Goal: Transaction & Acquisition: Purchase product/service

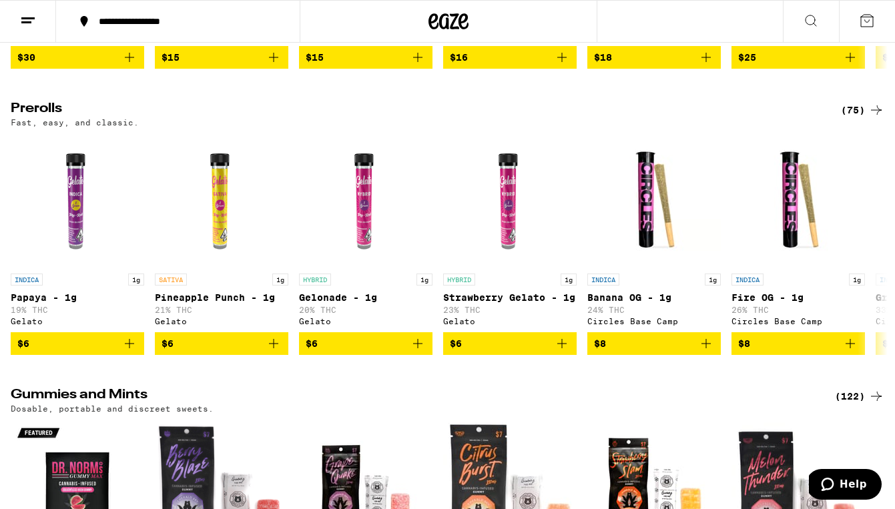
scroll to position [3374, 0]
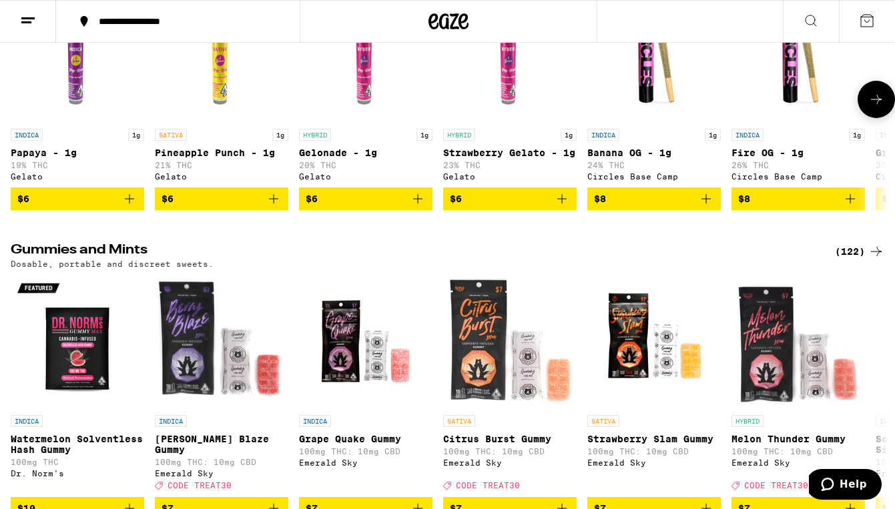
click at [269, 207] on icon "Add to bag" at bounding box center [274, 199] width 16 height 16
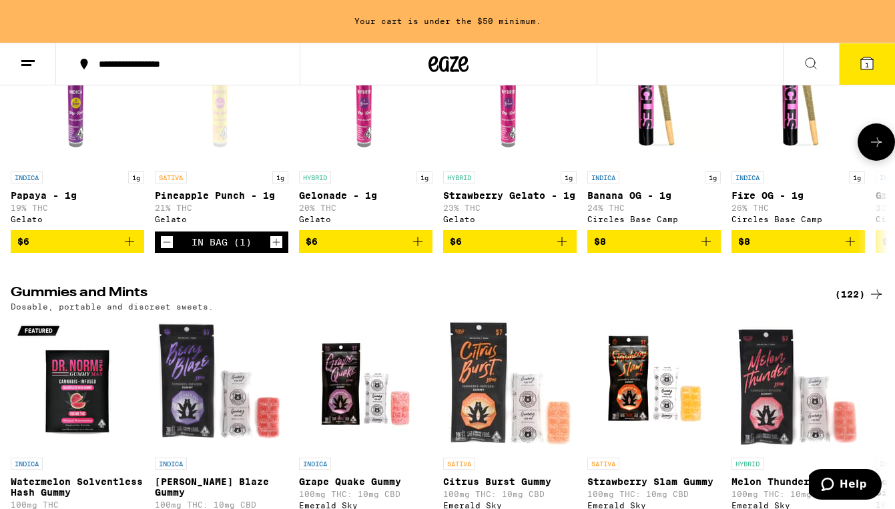
scroll to position [3417, 0]
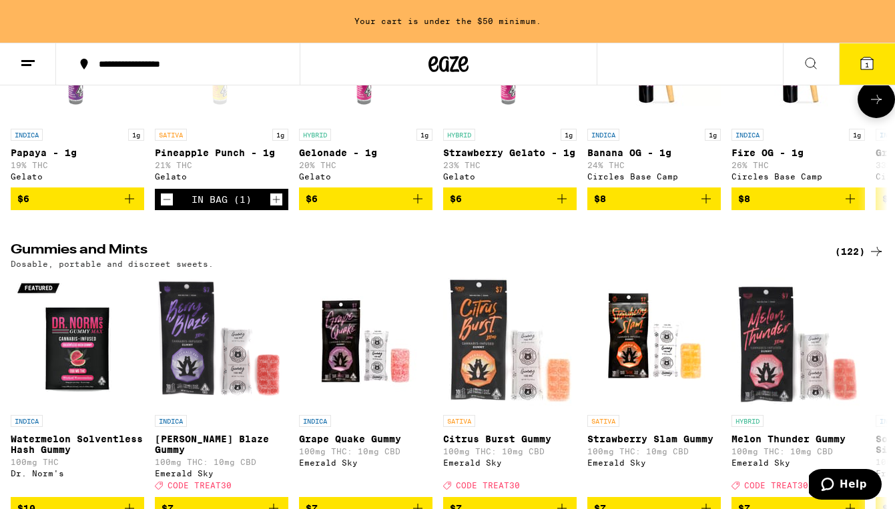
click at [277, 208] on icon "Increment" at bounding box center [276, 199] width 12 height 16
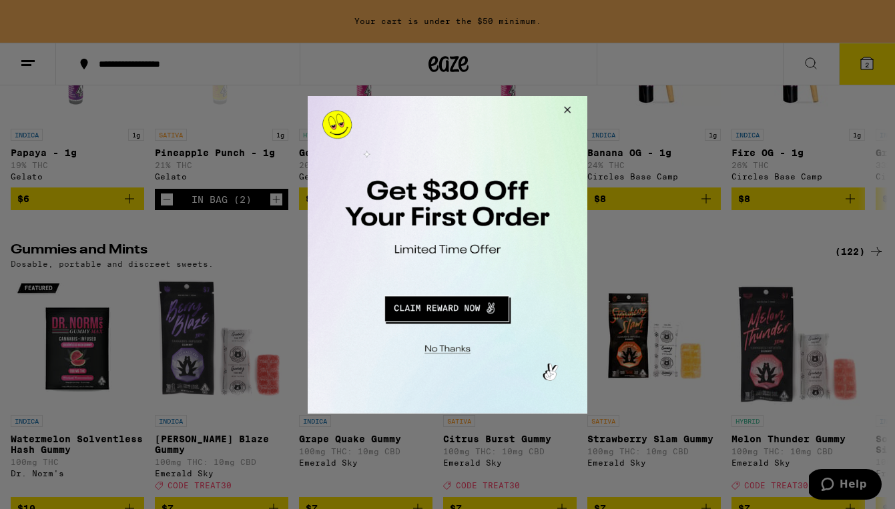
click at [456, 306] on button "Redirect to URL" at bounding box center [446, 306] width 232 height 32
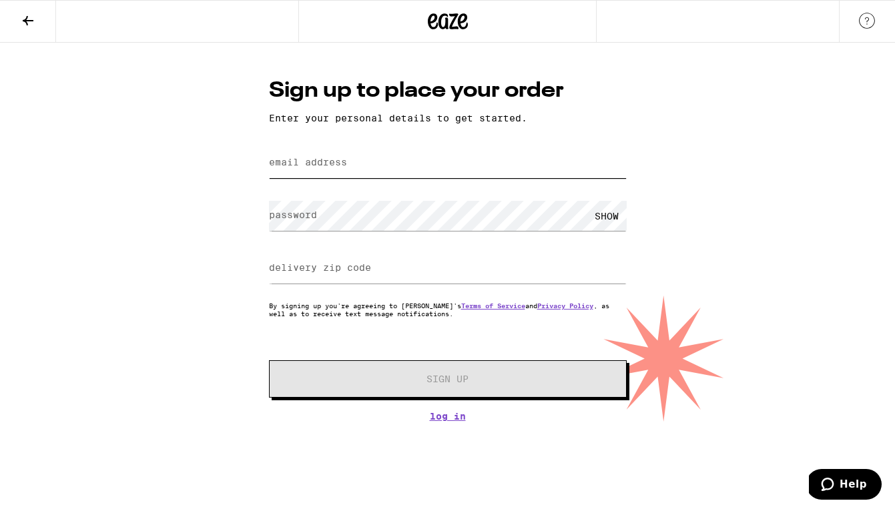
click at [391, 161] on input "email address" at bounding box center [448, 163] width 358 height 30
type input "eliotrattleart@gmail.com"
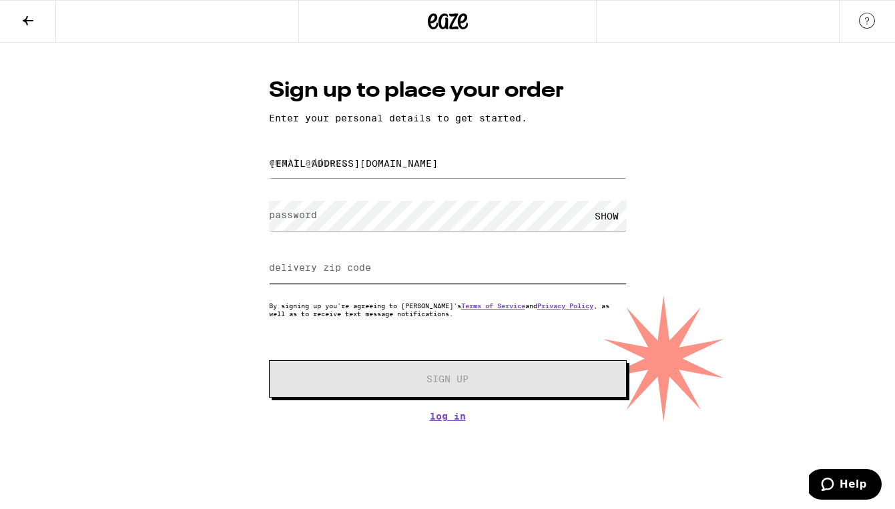
type input "94103"
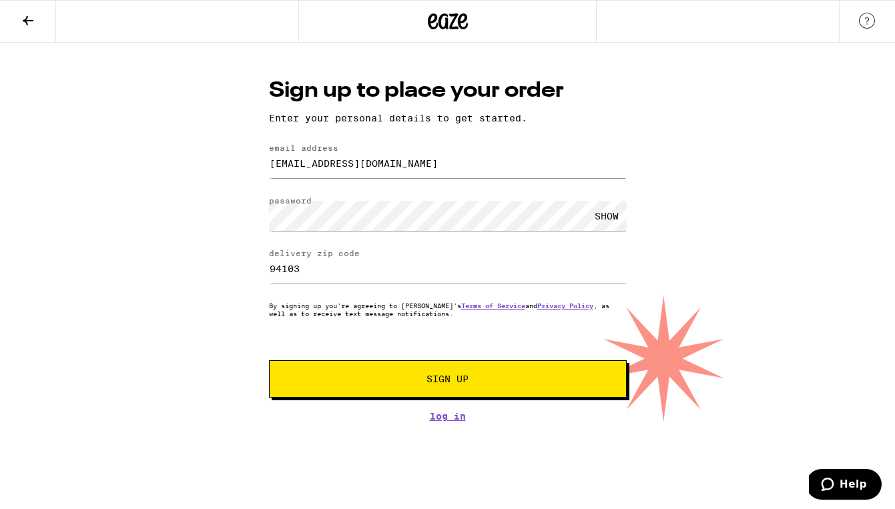
click at [416, 378] on span "Sign Up" at bounding box center [448, 378] width 266 height 9
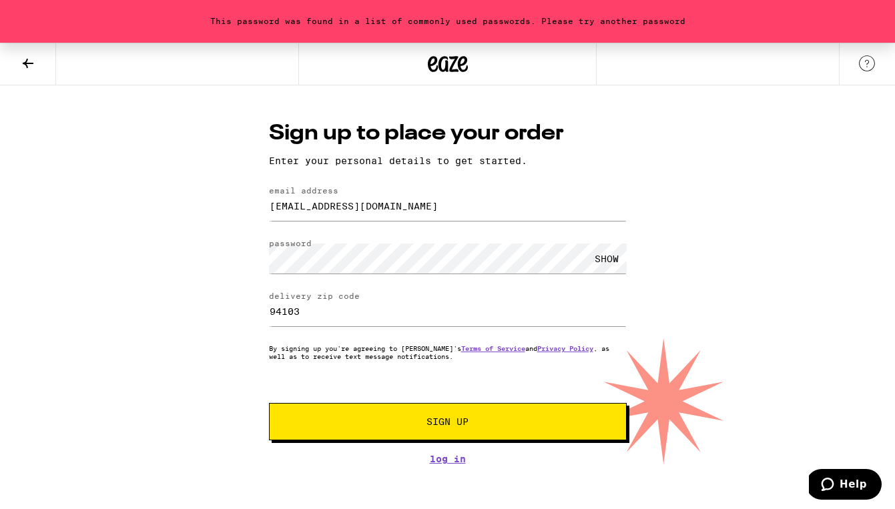
click at [397, 432] on button "Sign Up" at bounding box center [448, 421] width 358 height 37
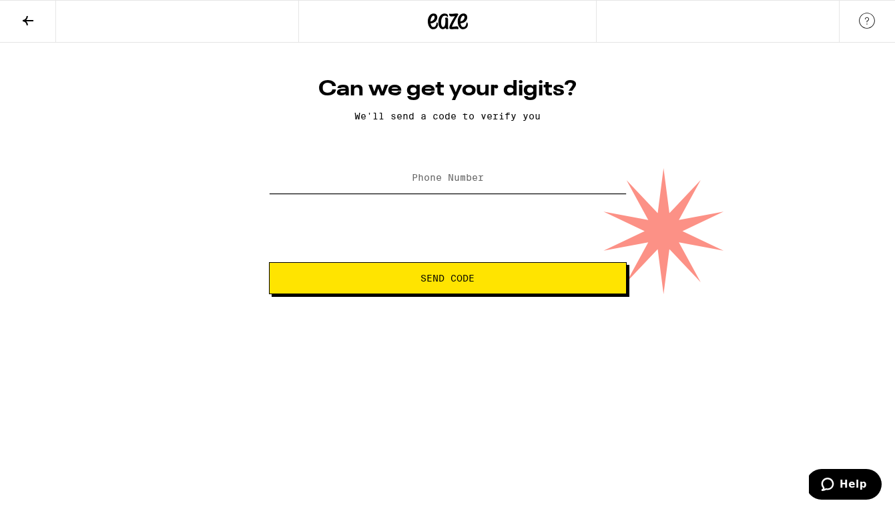
click at [473, 173] on input "Phone Number" at bounding box center [448, 178] width 358 height 30
type input "(415) 244-4492"
click at [434, 291] on button "Send Code" at bounding box center [448, 278] width 358 height 32
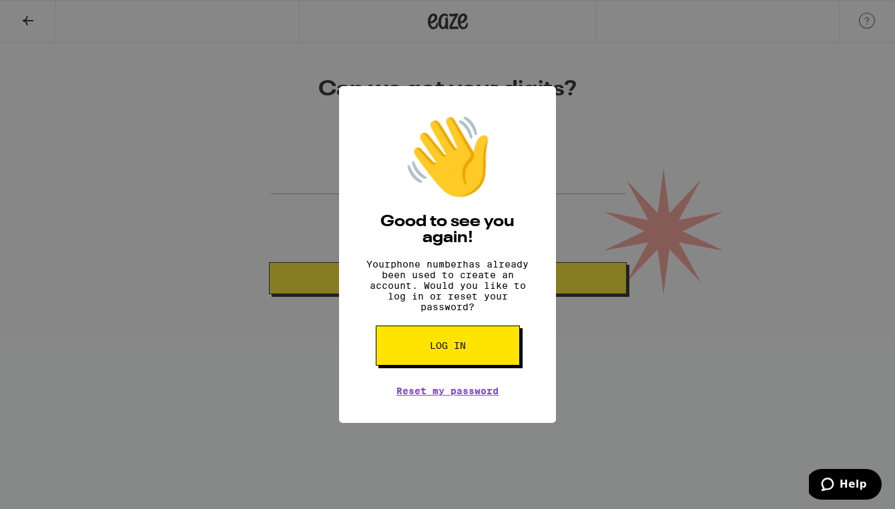
click at [469, 362] on button "Log in" at bounding box center [448, 346] width 144 height 40
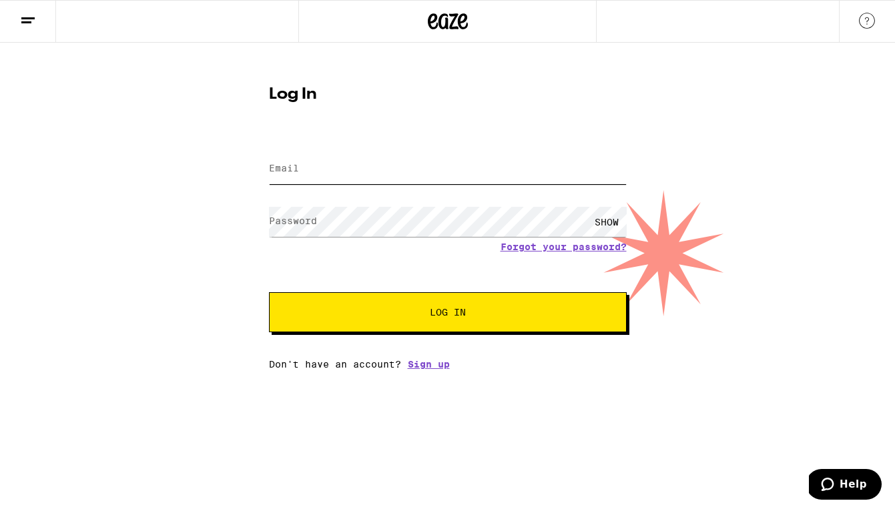
type input "eliotrattleart@gmail.com"
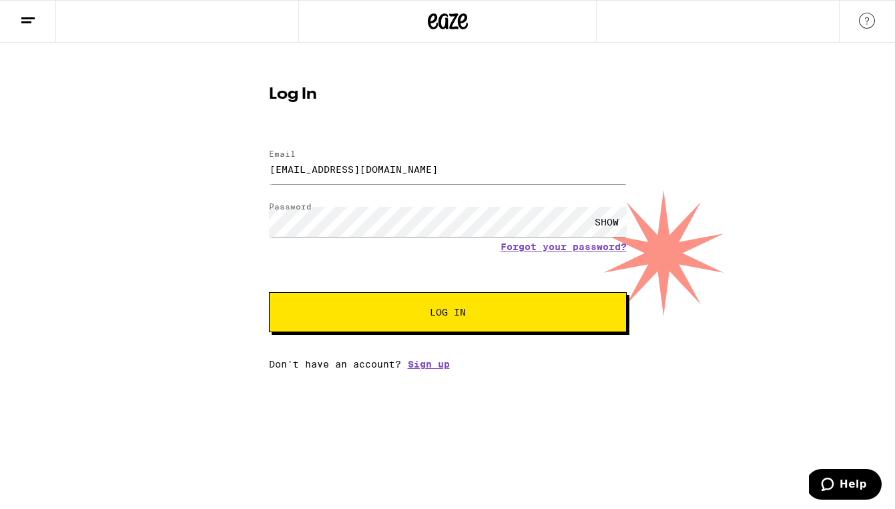
click at [490, 314] on span "Log In" at bounding box center [448, 312] width 250 height 9
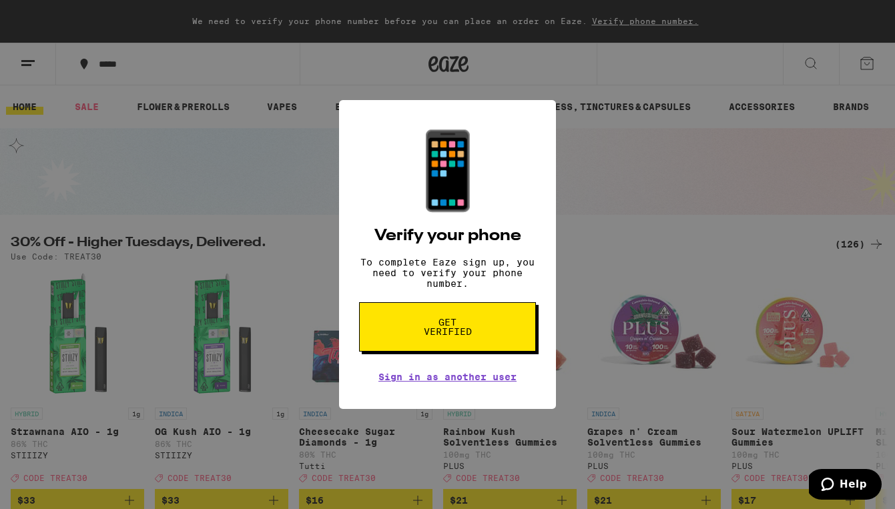
click at [474, 334] on span "Get verified" at bounding box center [447, 327] width 69 height 19
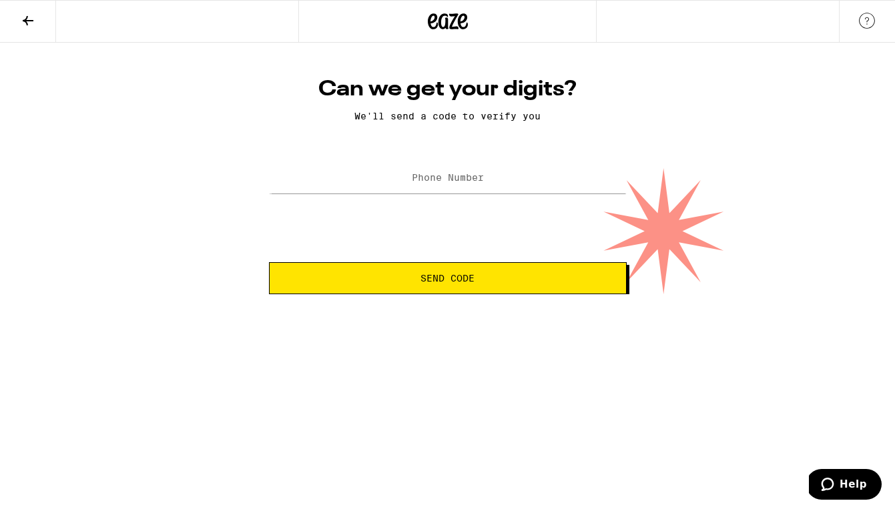
click at [472, 181] on label "Phone Number" at bounding box center [448, 177] width 72 height 11
type input "(415) 244-4492"
click at [407, 276] on span "Send Code" at bounding box center [447, 278] width 335 height 9
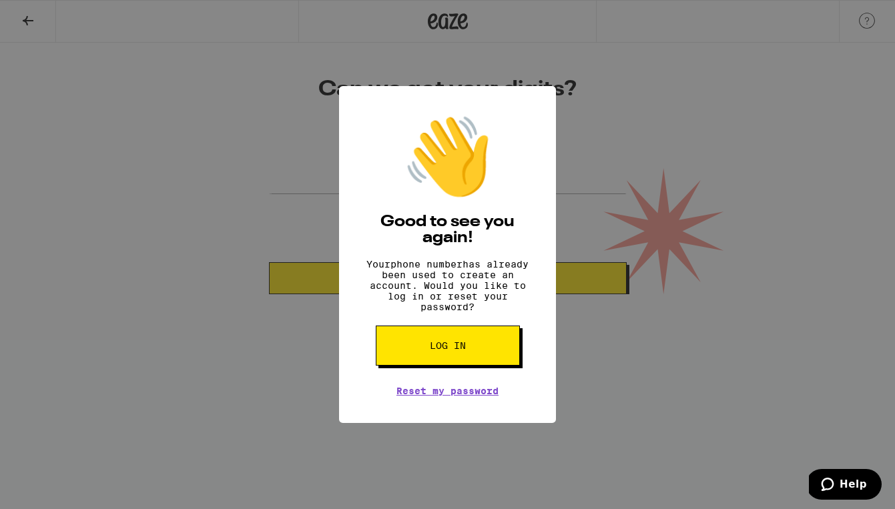
click at [471, 353] on button "Log in" at bounding box center [448, 346] width 144 height 40
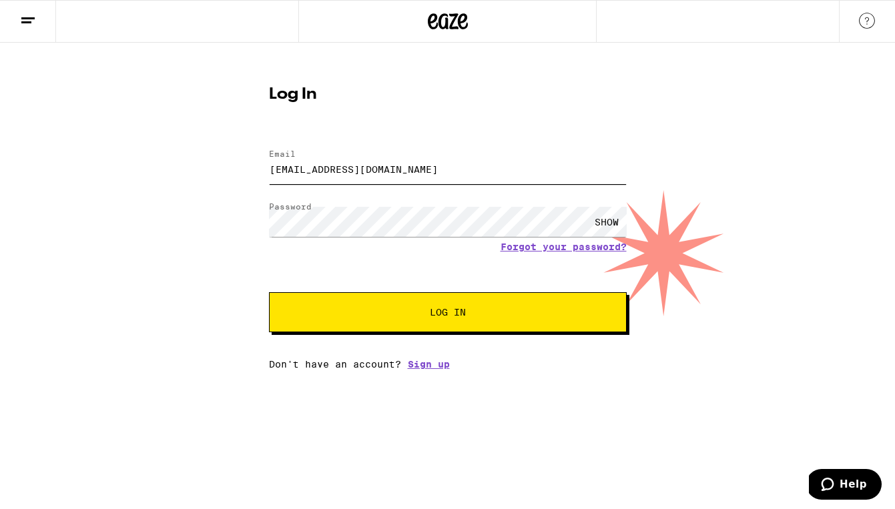
click at [441, 174] on input "eliotrattleart@gmail.com" at bounding box center [448, 169] width 358 height 30
type input "erattle@artists.sfai.edu"
click at [526, 370] on html "Log In Email Email erattle@artists.sfai.edu Password Password SHOW Forgot your …" at bounding box center [447, 185] width 895 height 370
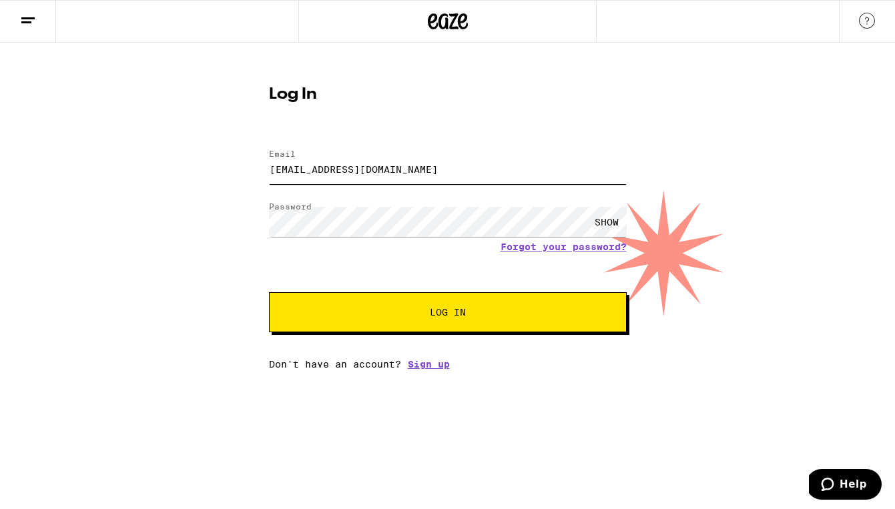
click at [374, 158] on input "erattle@artists.sfai.edu" at bounding box center [448, 169] width 358 height 30
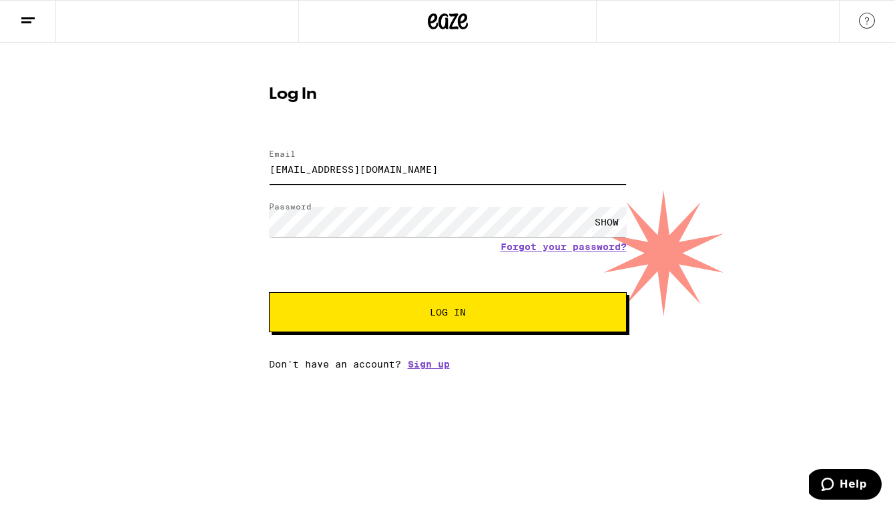
click at [374, 158] on input "erattle@artists.sfai.edu" at bounding box center [448, 169] width 358 height 30
click at [520, 121] on div "Log In Email Email erattle@artists.sfai.edu Password Password SHOW Forgot your …" at bounding box center [448, 223] width 384 height 294
click at [269, 292] on button "Log In" at bounding box center [448, 312] width 358 height 40
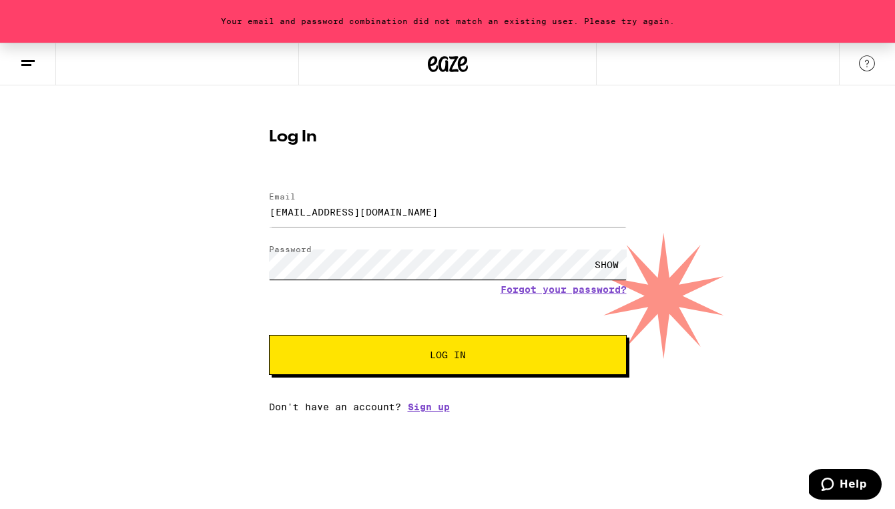
click at [205, 266] on div "Your email and password combination did not match an existing user. Please try …" at bounding box center [447, 228] width 895 height 370
click at [269, 335] on button "Log In" at bounding box center [448, 355] width 358 height 40
click at [236, 258] on div "Your email and password combination did not match an existing user. Please try …" at bounding box center [447, 228] width 895 height 370
click at [269, 335] on button "Log In" at bounding box center [448, 355] width 358 height 40
click at [242, 250] on div "Your email and password combination did not match an existing user. Please try …" at bounding box center [447, 228] width 895 height 370
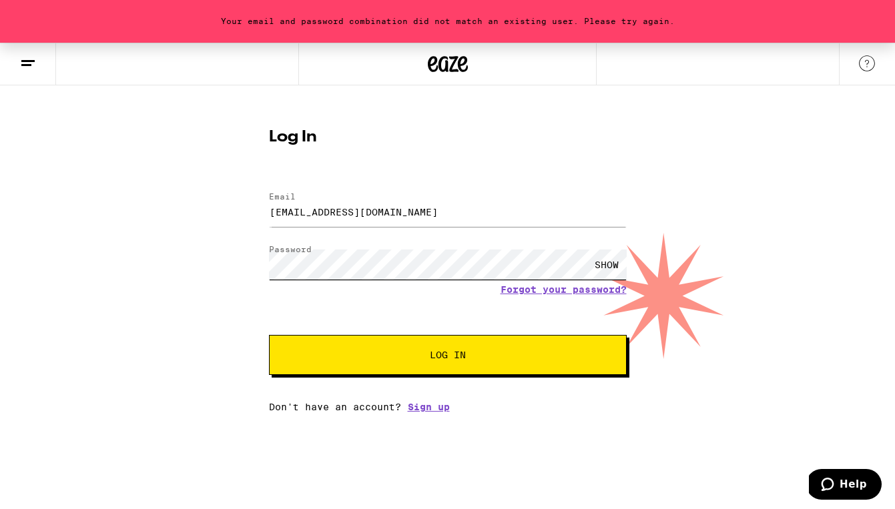
click at [269, 335] on button "Log In" at bounding box center [448, 355] width 358 height 40
click at [219, 258] on div "Your email and password combination did not match an existing user. Please try …" at bounding box center [447, 228] width 895 height 370
click at [269, 335] on button "Log In" at bounding box center [448, 355] width 358 height 40
click at [185, 248] on div "Your email and password combination did not match an existing user. Please try …" at bounding box center [447, 228] width 895 height 370
click at [269, 335] on button "Log In" at bounding box center [448, 355] width 358 height 40
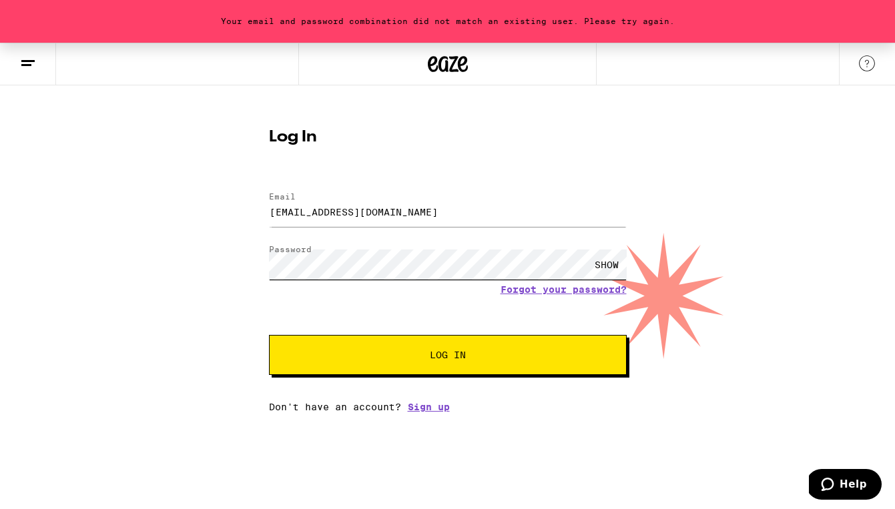
click at [260, 258] on div "Log In Email Email erattle@artists.sfai.edu Password Password SHOW Forgot your …" at bounding box center [448, 266] width 384 height 294
click at [269, 335] on button "Log In" at bounding box center [448, 355] width 358 height 40
click at [179, 262] on div "Your email and password combination did not match an existing user. Please try …" at bounding box center [447, 228] width 895 height 370
click at [269, 335] on button "Log In" at bounding box center [448, 355] width 358 height 40
click at [208, 256] on div "Your email and password combination did not match an existing user. Please try …" at bounding box center [447, 228] width 895 height 370
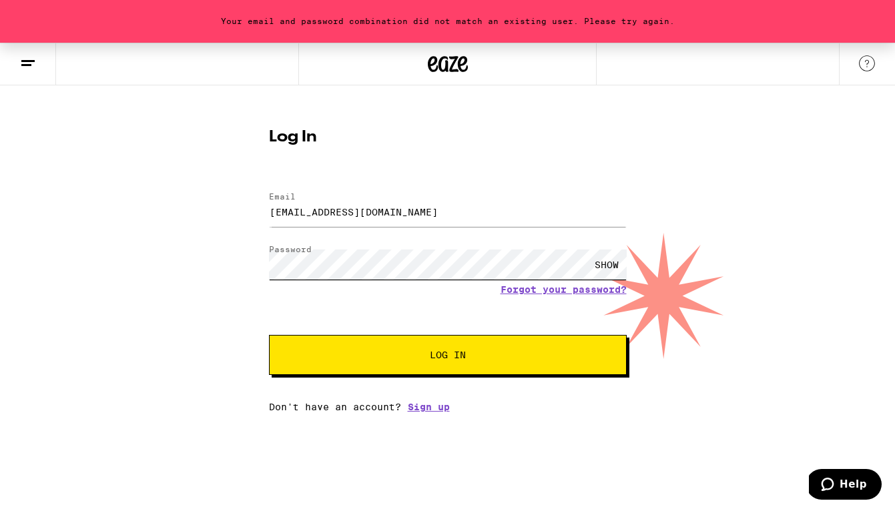
click at [269, 335] on button "Log In" at bounding box center [448, 355] width 358 height 40
click at [582, 288] on link "Forgot your password?" at bounding box center [563, 289] width 126 height 11
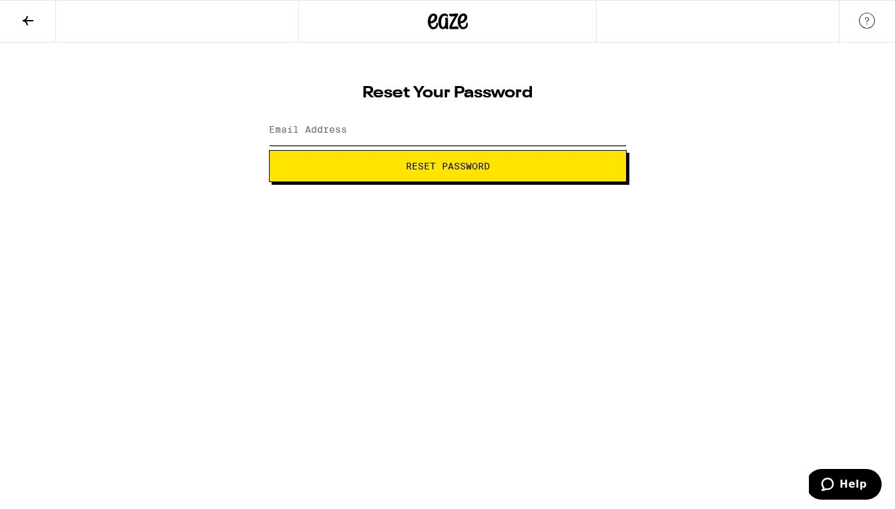
click at [366, 135] on input "Email Address" at bounding box center [448, 130] width 358 height 30
type input "eliotrattleart@gmail.com"
click at [406, 168] on span "Reset Password" at bounding box center [448, 165] width 84 height 9
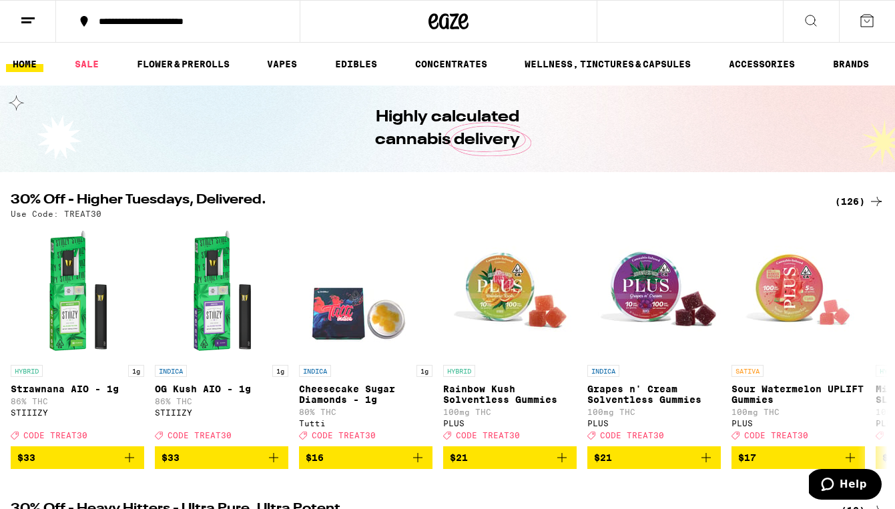
click at [196, 19] on div "**********" at bounding box center [185, 21] width 187 height 9
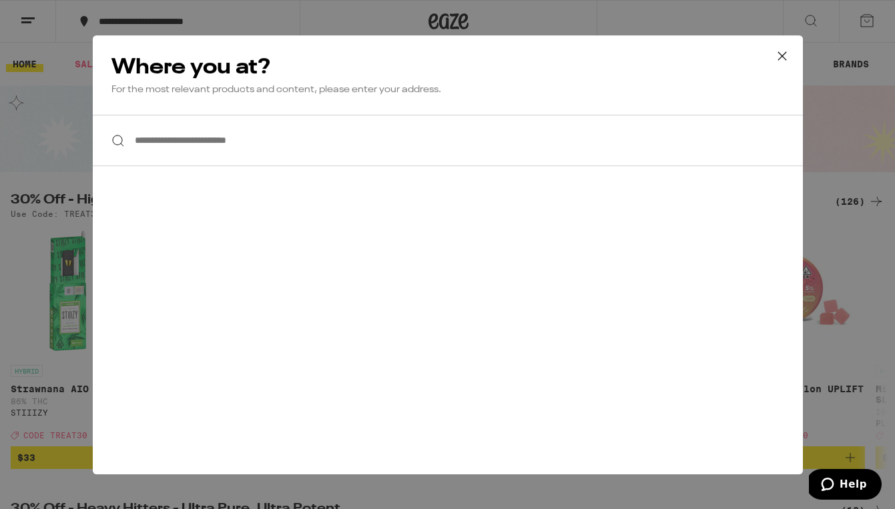
click at [141, 144] on input "**********" at bounding box center [448, 140] width 710 height 51
click at [119, 147] on div at bounding box center [448, 140] width 710 height 51
click at [203, 147] on input "**********" at bounding box center [448, 140] width 710 height 51
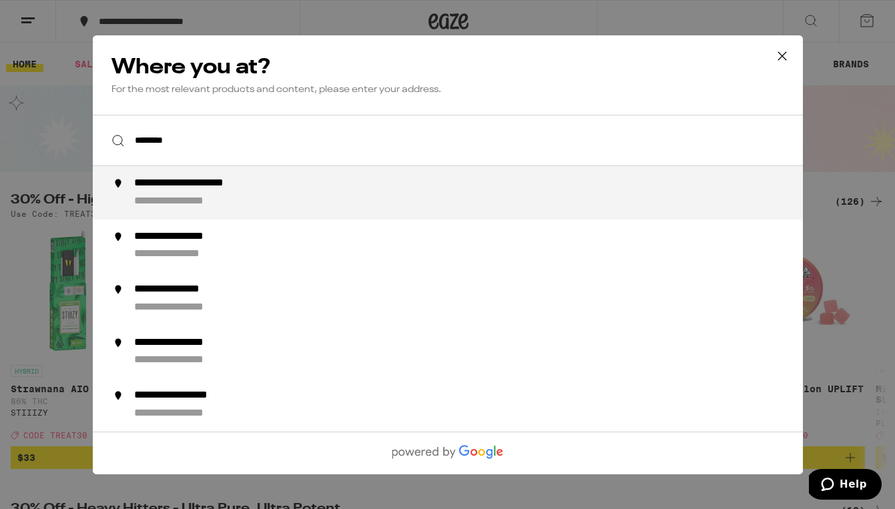
click at [240, 200] on div "**********" at bounding box center [191, 201] width 117 height 14
type input "**********"
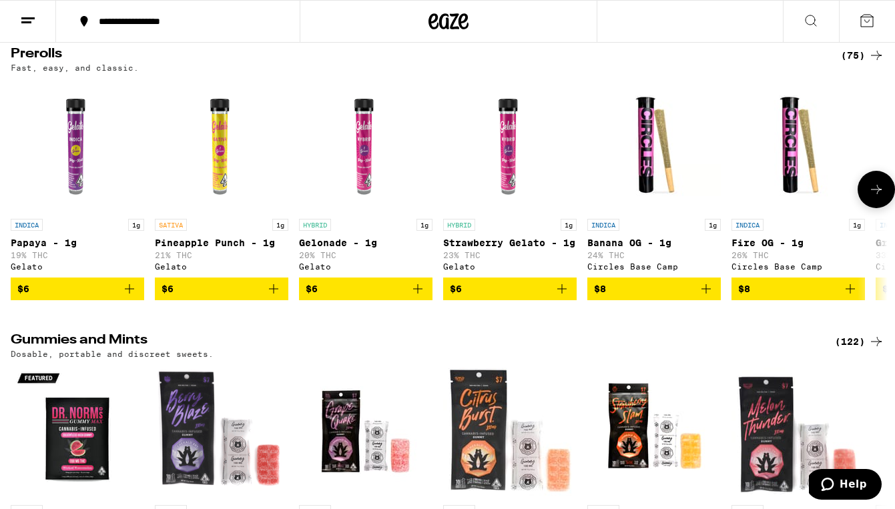
click at [267, 297] on icon "Add to bag" at bounding box center [274, 289] width 16 height 16
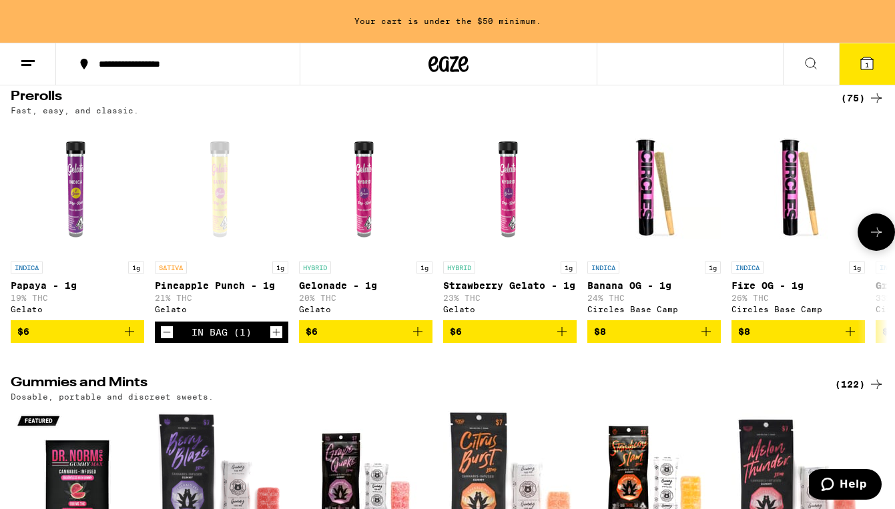
scroll to position [3227, 0]
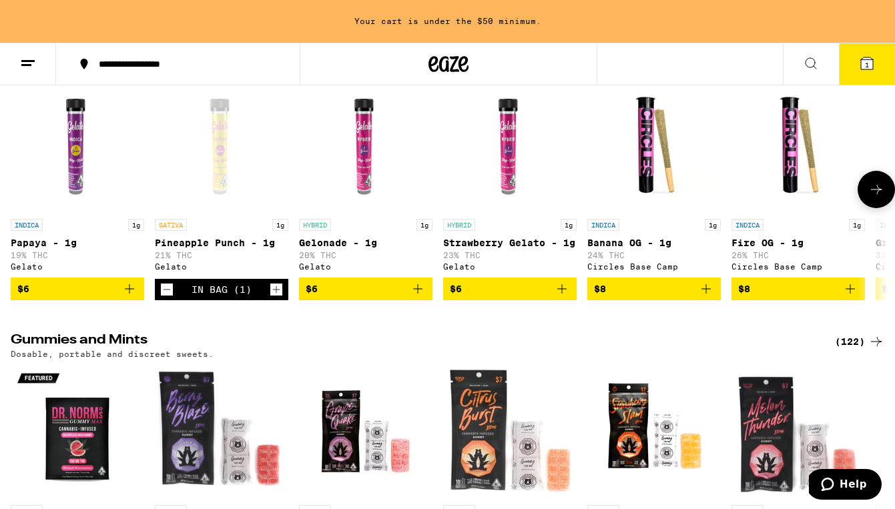
click at [274, 298] on icon "Increment" at bounding box center [276, 290] width 12 height 16
click at [863, 61] on icon at bounding box center [867, 63] width 12 height 12
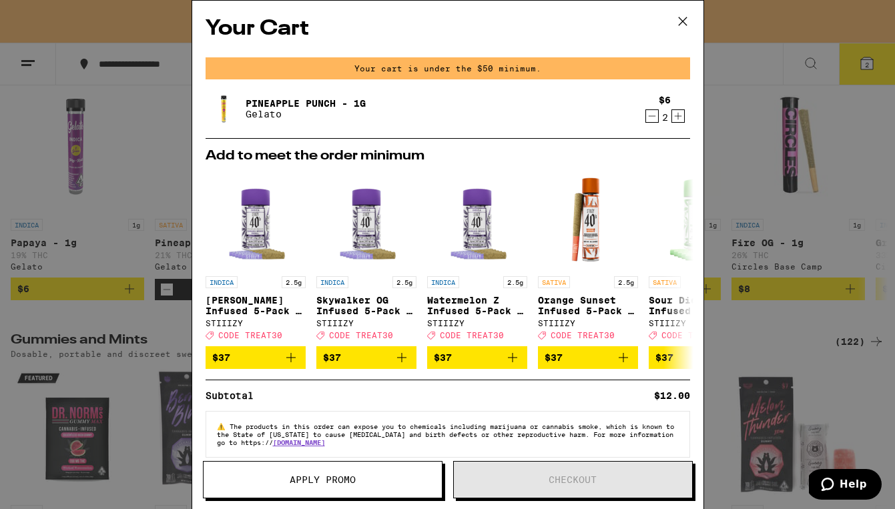
click at [681, 18] on icon at bounding box center [683, 21] width 20 height 20
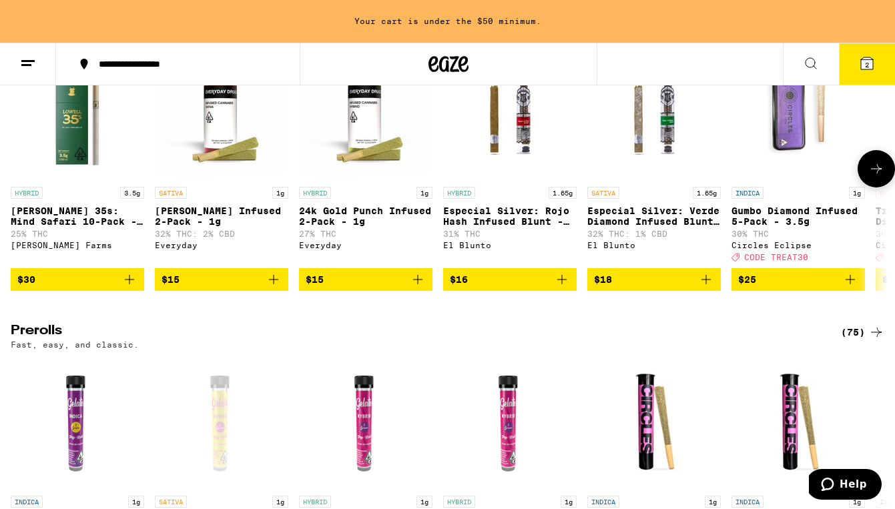
scroll to position [3354, 0]
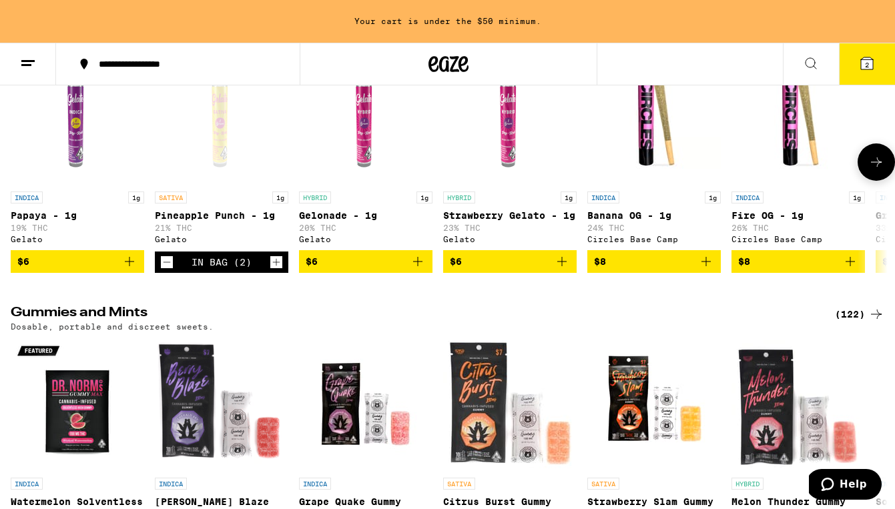
click at [883, 170] on icon at bounding box center [876, 162] width 16 height 16
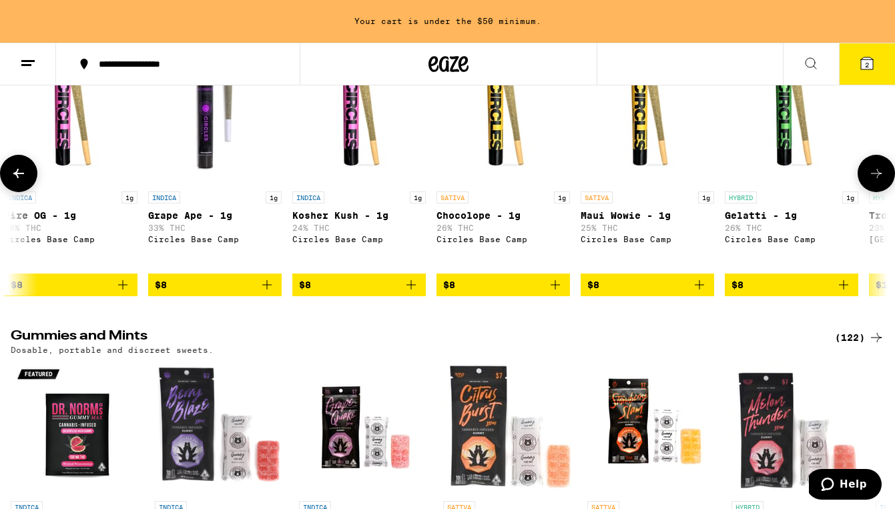
scroll to position [0, 728]
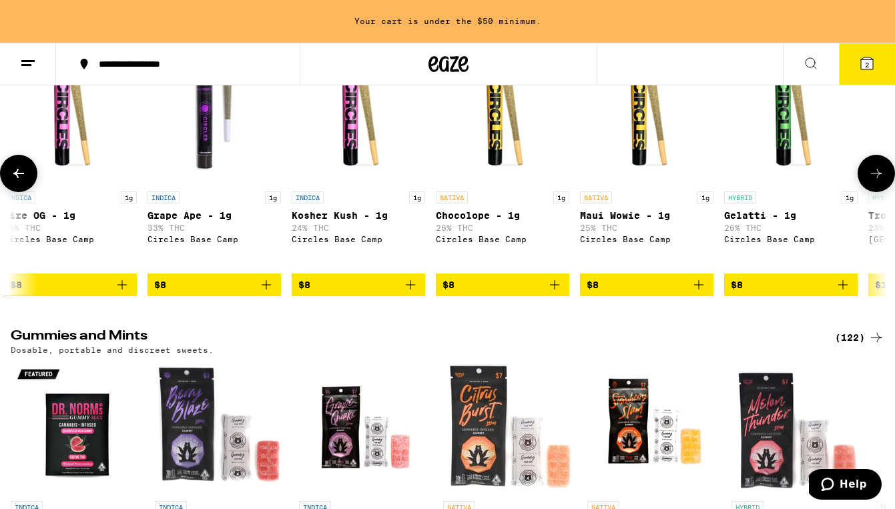
click at [556, 290] on icon "Add to bag" at bounding box center [554, 284] width 9 height 9
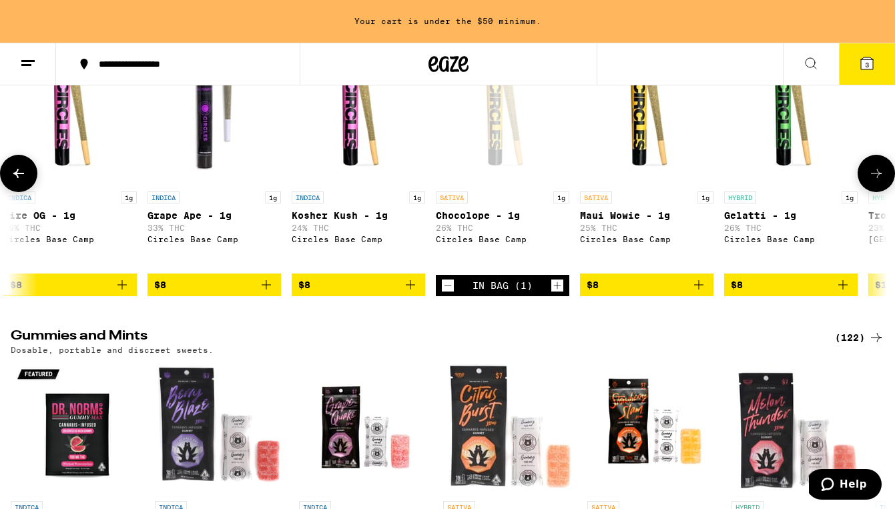
click at [556, 294] on icon "Increment" at bounding box center [557, 286] width 12 height 16
click at [852, 67] on button "4" at bounding box center [867, 63] width 56 height 41
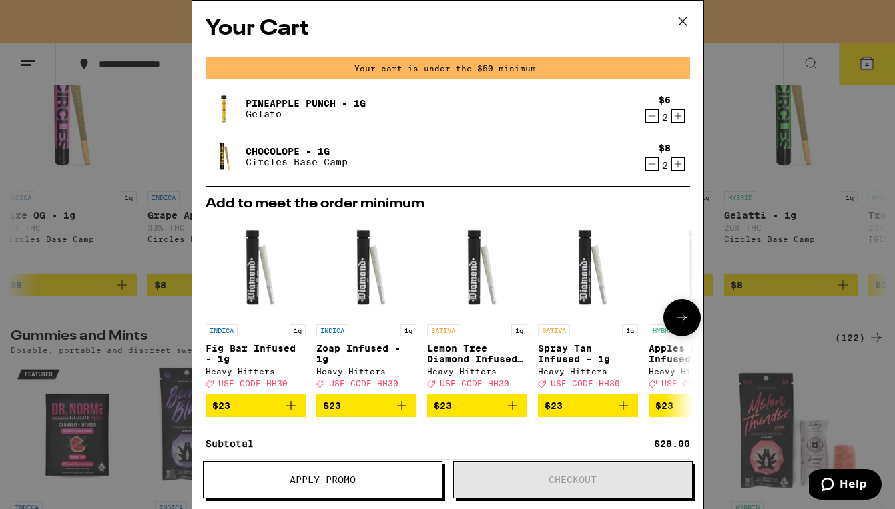
scroll to position [70, 0]
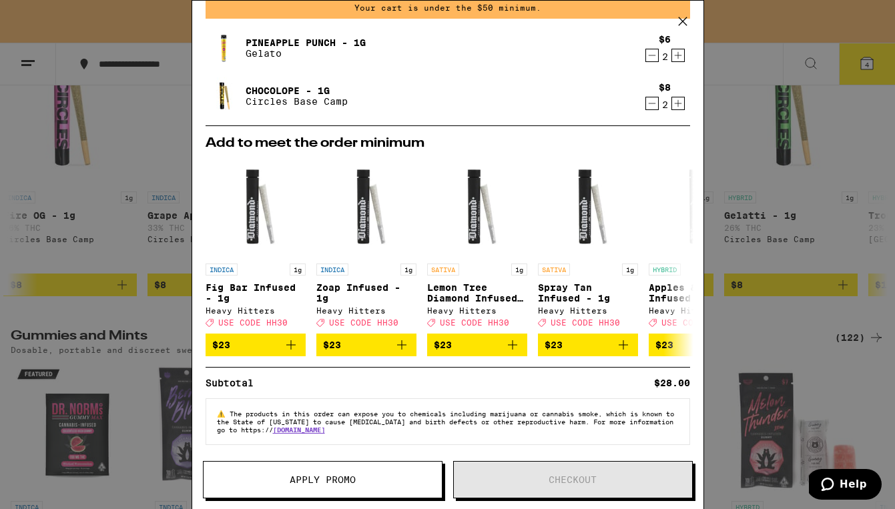
click at [685, 21] on icon at bounding box center [683, 21] width 20 height 20
